Goal: Find specific page/section: Locate a particular part of the current website

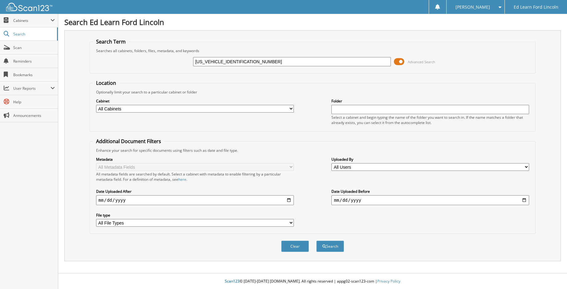
type input "[US_VEHICLE_IDENTIFICATION_NUMBER]"
click at [316, 240] on button "Search" at bounding box center [330, 245] width 28 height 11
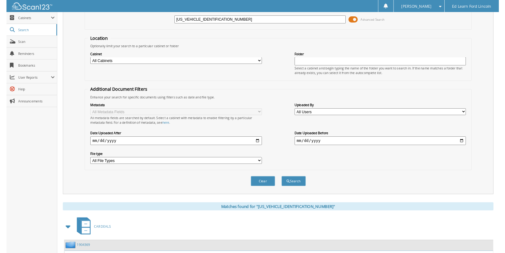
scroll to position [93, 0]
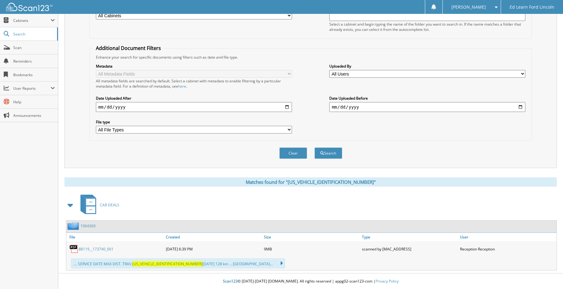
click at [95, 248] on link "88119__173740_001" at bounding box center [96, 248] width 35 height 5
